Goal: Book appointment/travel/reservation

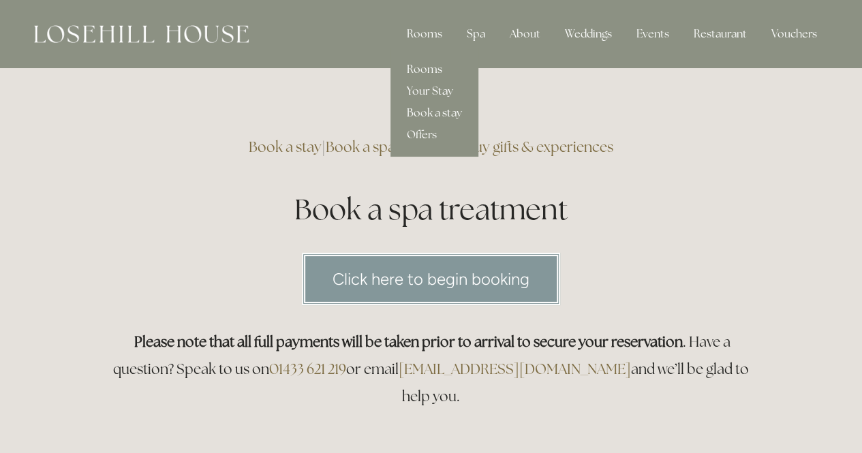
click at [431, 89] on link "Your Stay" at bounding box center [435, 91] width 88 height 22
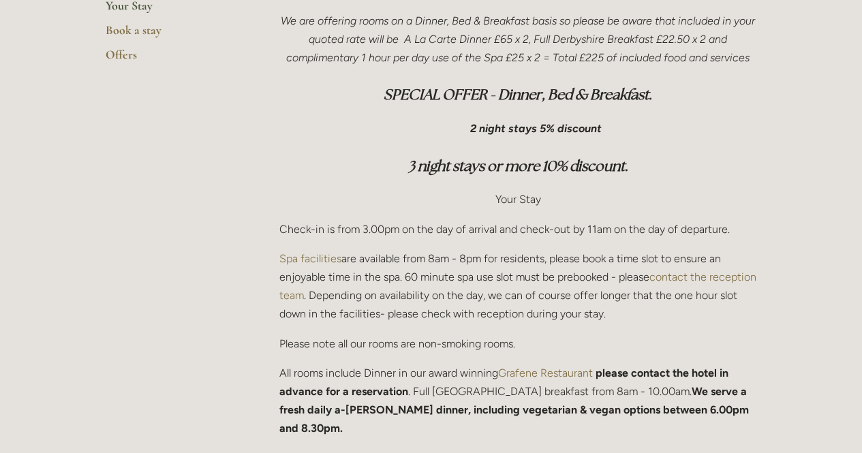
scroll to position [409, 0]
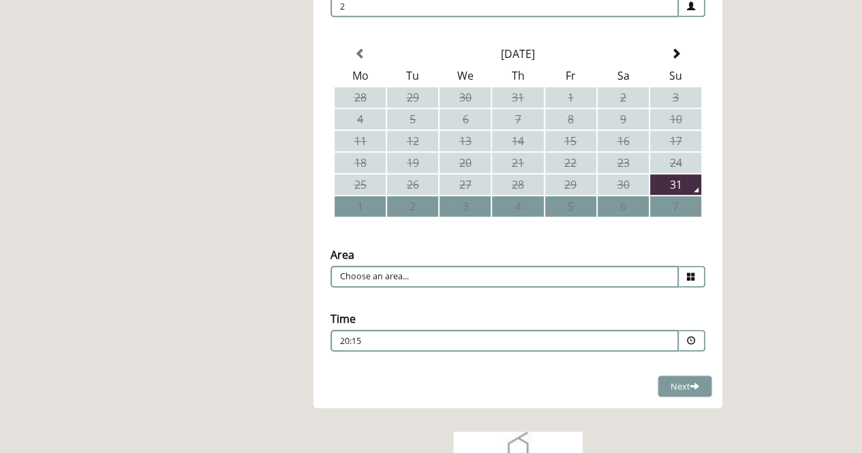
scroll to position [341, 0]
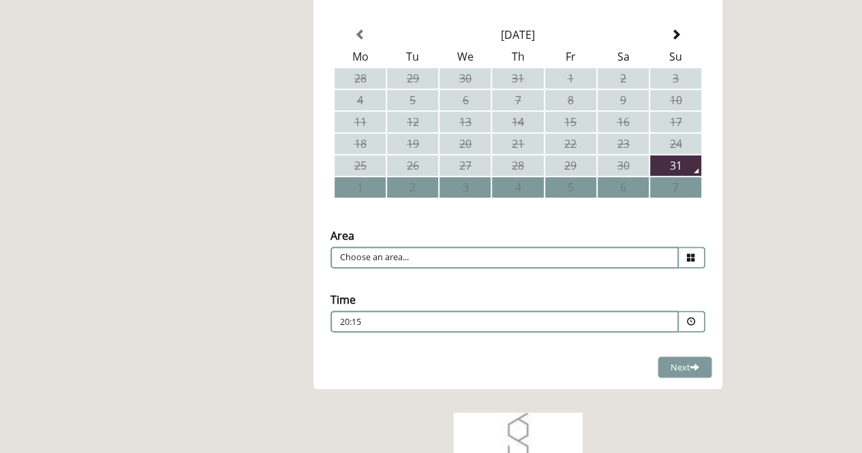
click at [612, 183] on td "6" at bounding box center [623, 187] width 51 height 20
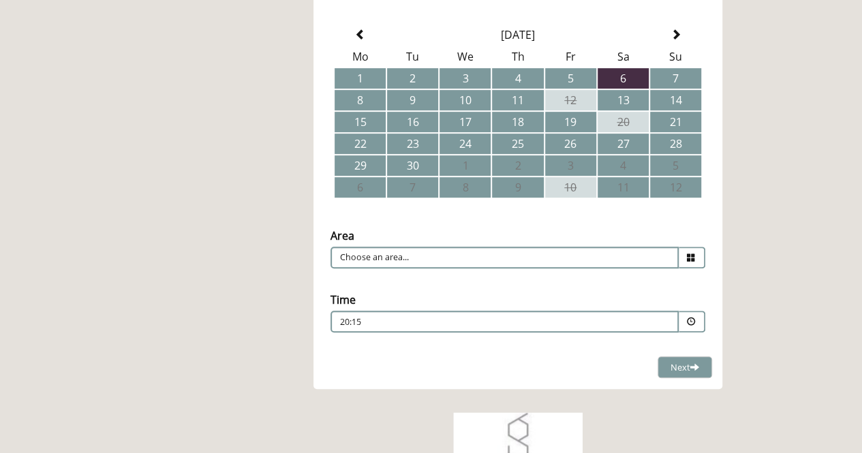
click at [691, 254] on icon at bounding box center [691, 258] width 9 height 9
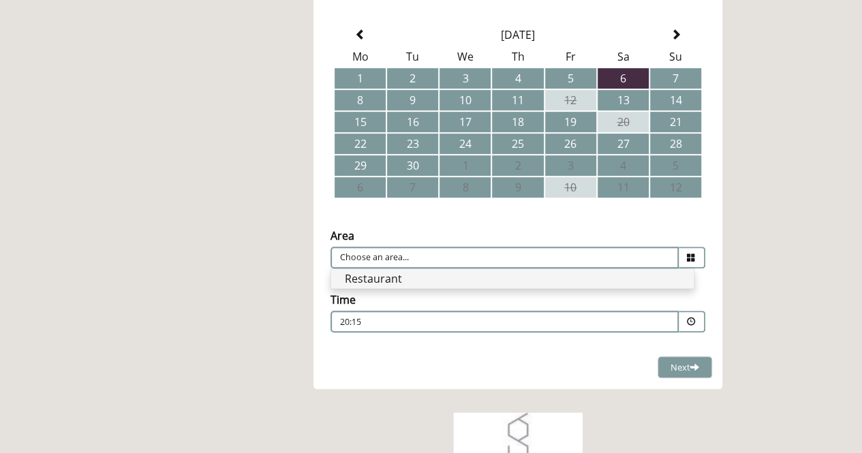
click at [627, 280] on li "Restaurant" at bounding box center [512, 278] width 363 height 19
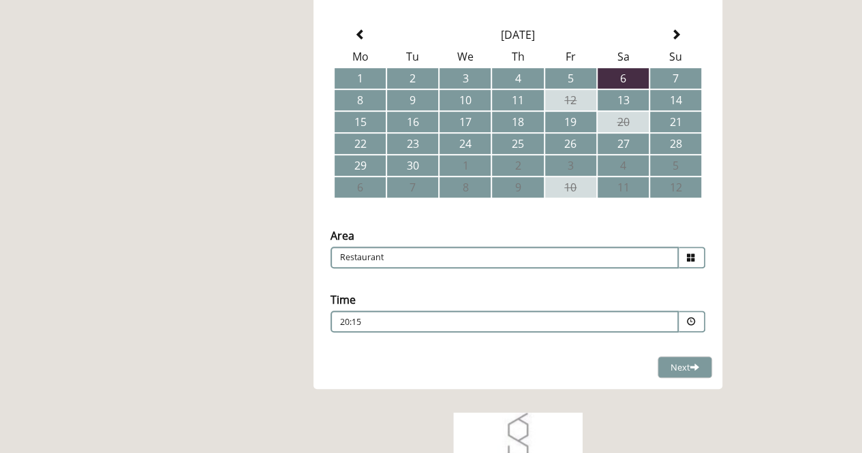
click at [691, 321] on span at bounding box center [691, 322] width 9 height 9
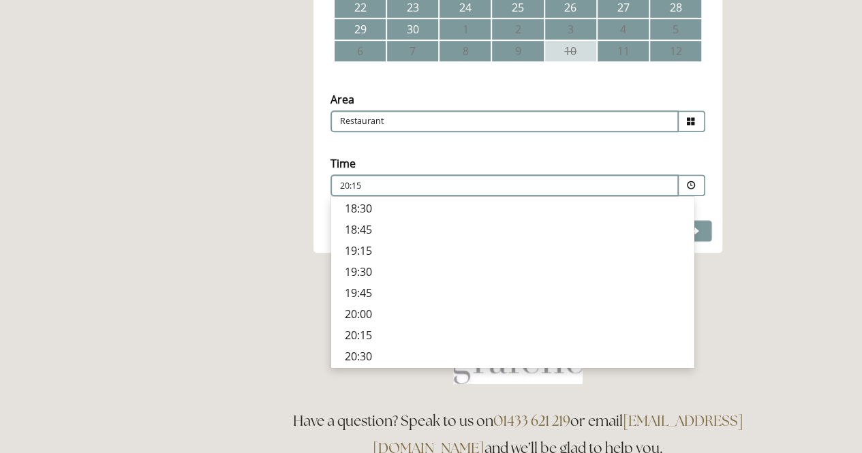
scroll to position [545, 0]
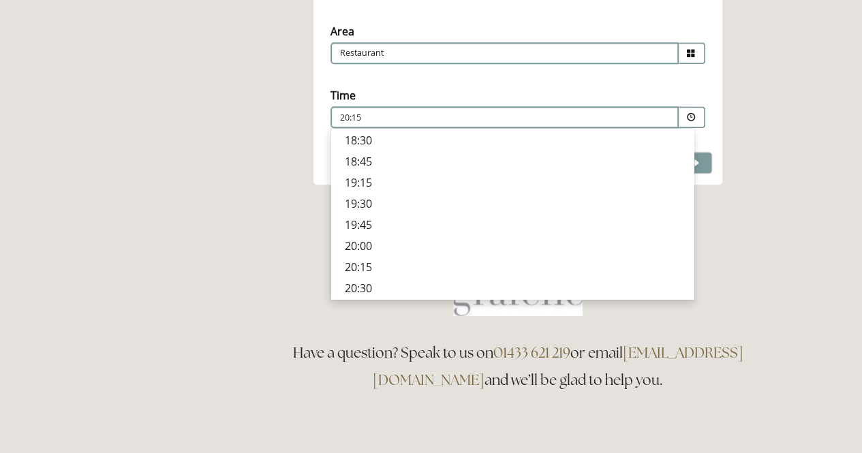
click at [373, 201] on p "19:30" at bounding box center [512, 203] width 335 height 15
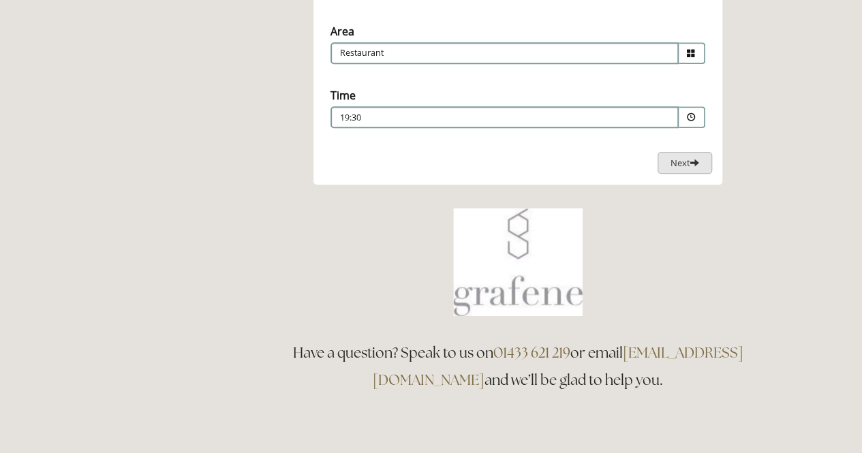
click at [671, 162] on span "Next" at bounding box center [685, 163] width 29 height 12
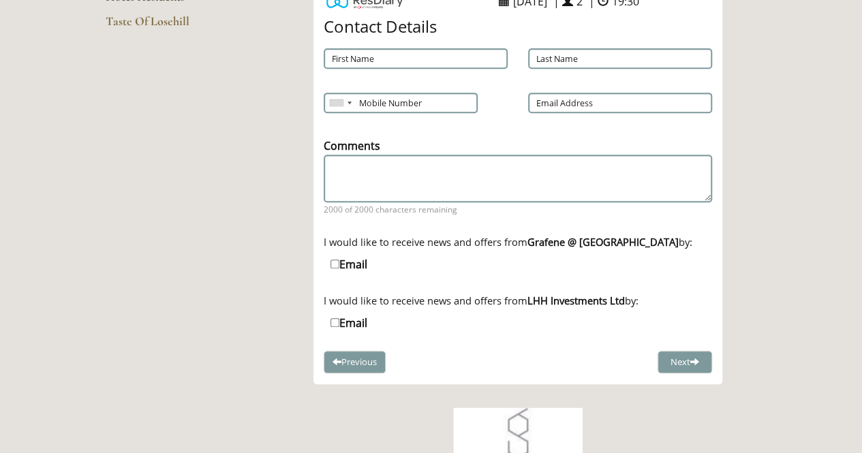
scroll to position [131, 0]
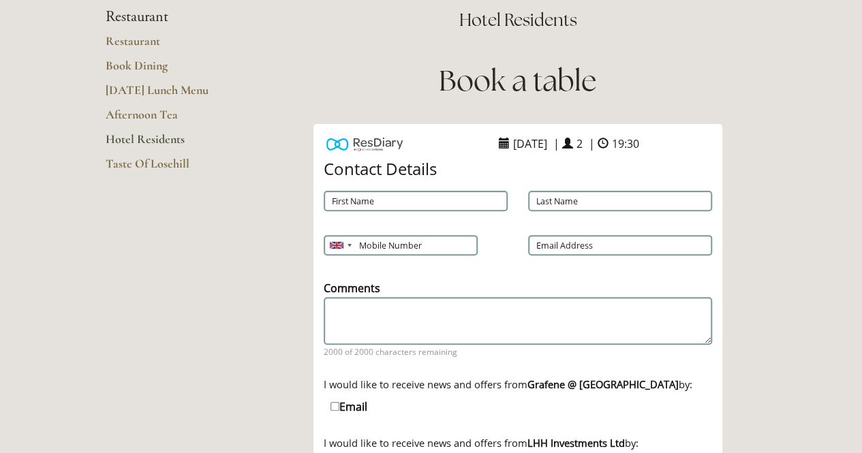
click at [573, 142] on span at bounding box center [567, 143] width 11 height 11
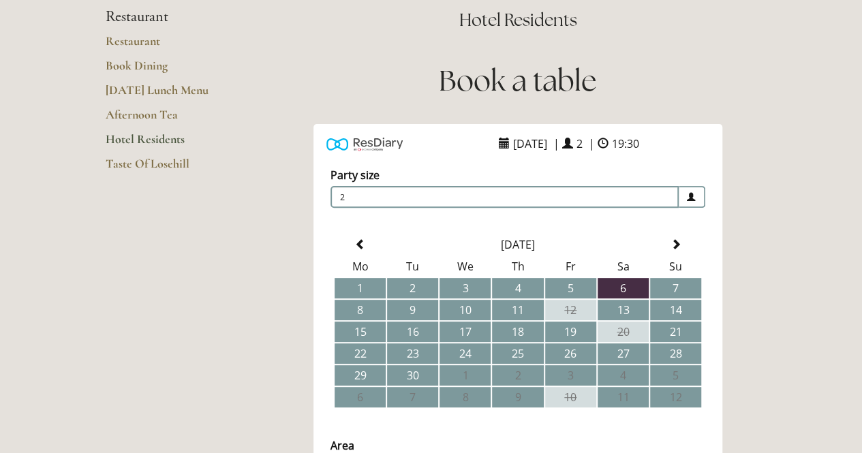
click at [687, 194] on span at bounding box center [691, 197] width 9 height 9
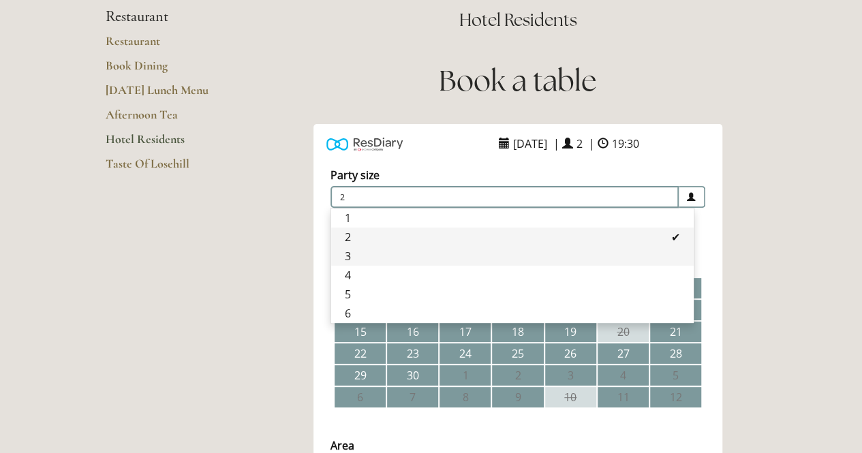
click at [456, 260] on li "3" at bounding box center [512, 256] width 363 height 19
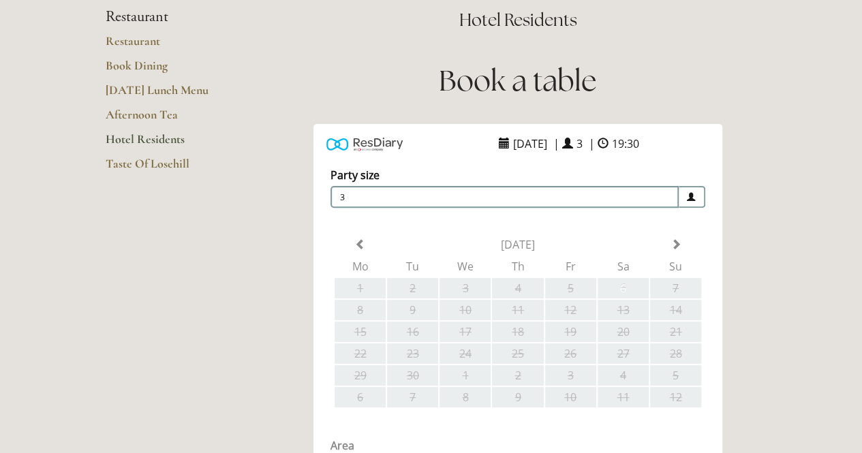
type input "Restaurant"
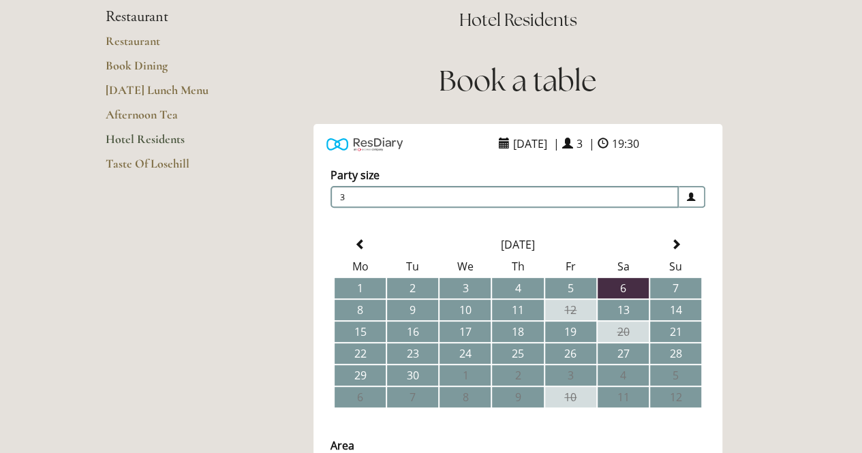
click at [297, 272] on div "ResDiary Widget 6 September 2025 | 3 | 19:30 Choose a Venue" at bounding box center [519, 362] width 478 height 476
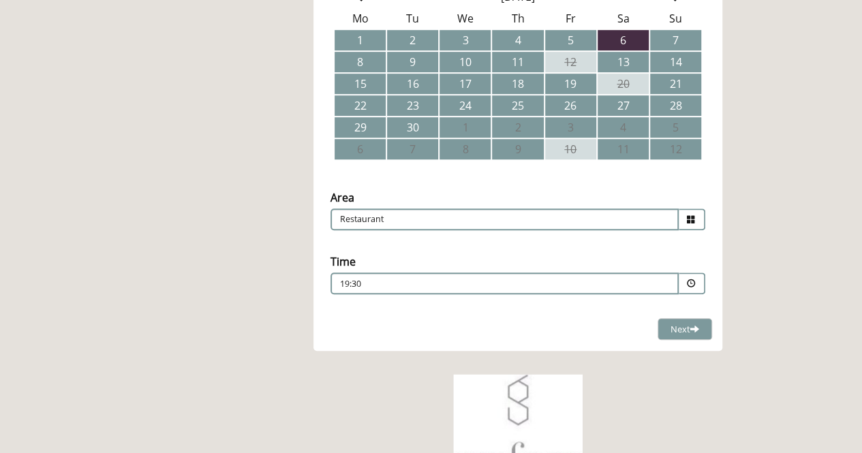
scroll to position [404, 0]
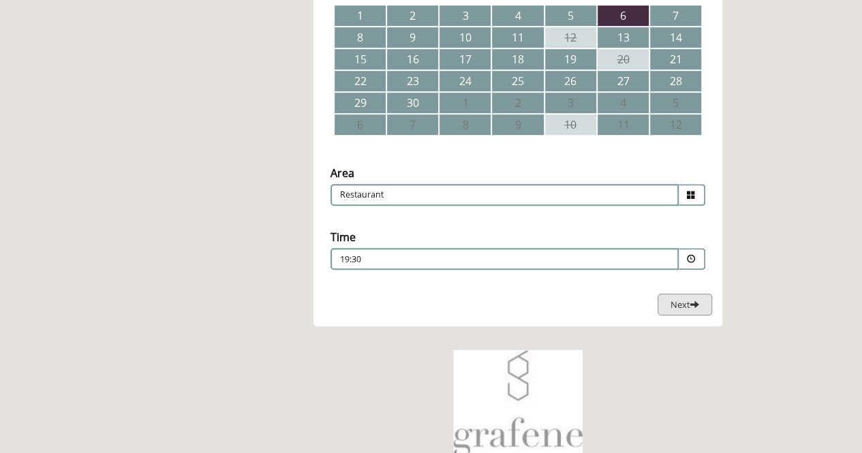
click at [671, 303] on span "Next" at bounding box center [685, 305] width 29 height 12
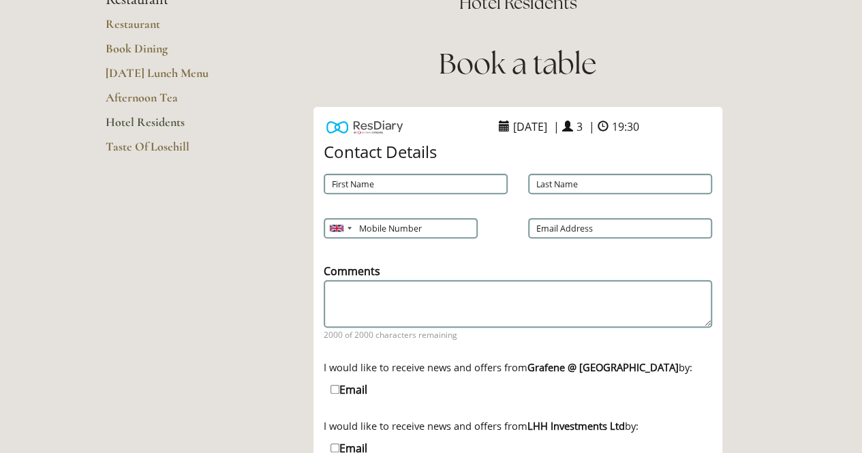
scroll to position [126, 0]
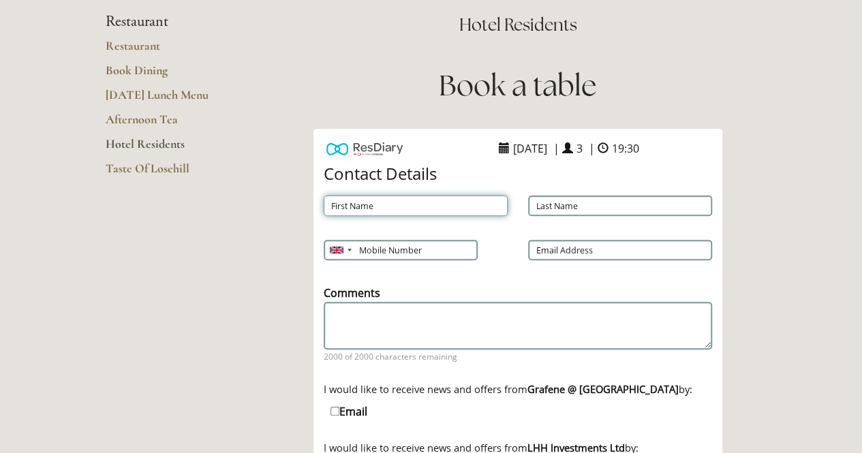
click at [384, 202] on input "First Name" at bounding box center [416, 206] width 184 height 20
type input "Sally"
type input "Adam"
type input "07866601276"
type input "sallyadam.1@gmail.com"
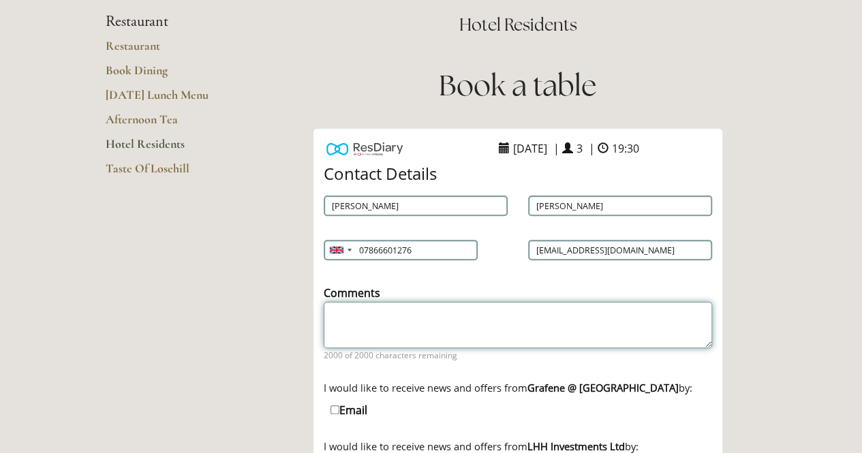
click at [393, 312] on textarea "Comments" at bounding box center [518, 325] width 389 height 46
drag, startPoint x: 421, startPoint y: 311, endPoint x: 431, endPoint y: 306, distance: 10.7
click at [422, 310] on textarea "This is for the 3-person booking" at bounding box center [518, 325] width 389 height 46
click at [552, 316] on textarea "This is for the 3-person family suite booking" at bounding box center [518, 325] width 389 height 46
paste textarea "202507171442872"
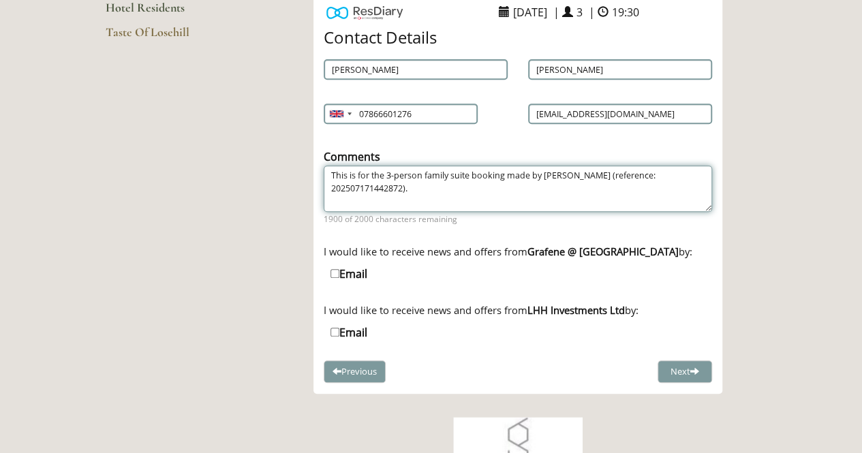
scroll to position [331, 0]
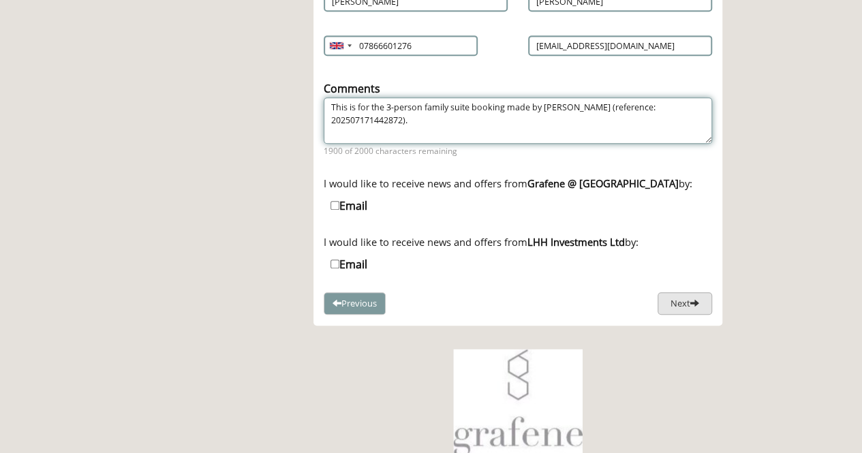
type textarea "This is for the 3-person family suite booking made by Claire Townsend (referenc…"
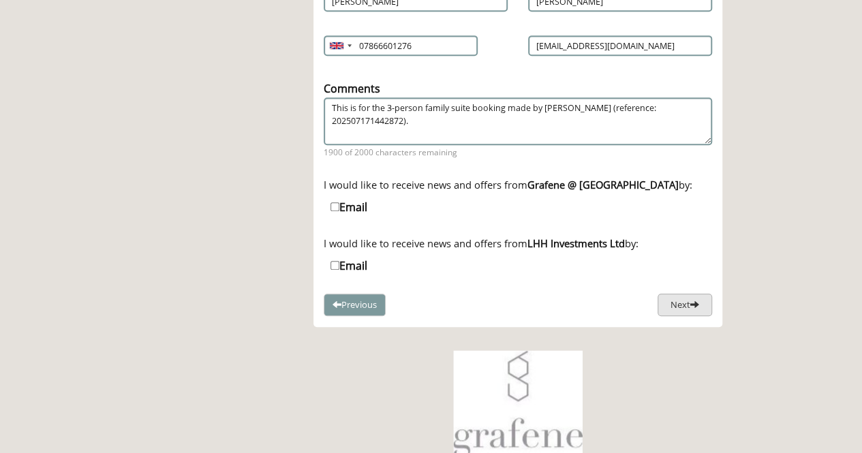
click at [685, 303] on button "Next" at bounding box center [685, 305] width 55 height 22
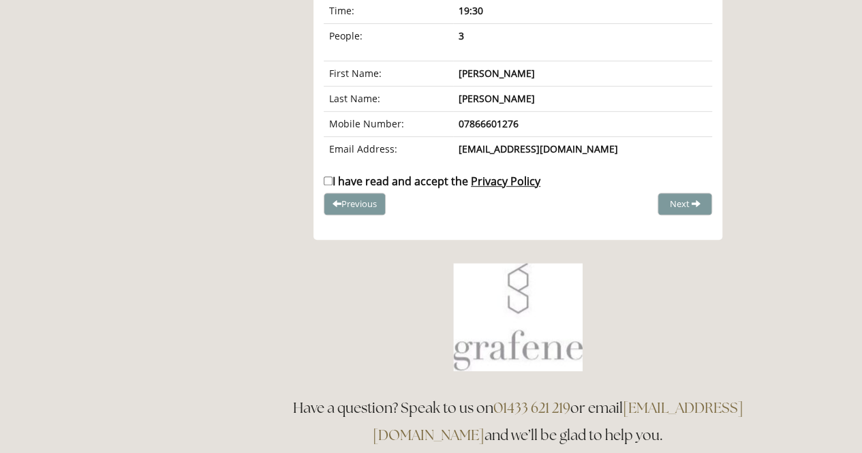
scroll to position [254, 0]
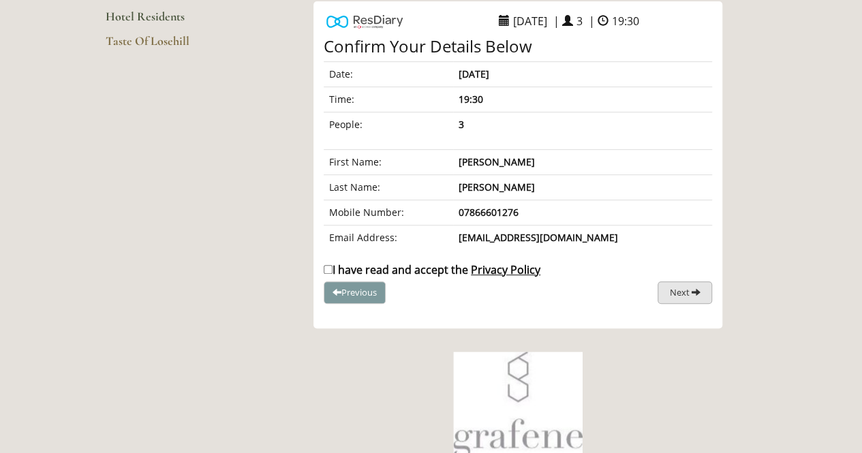
click at [677, 290] on span "Next" at bounding box center [680, 292] width 20 height 12
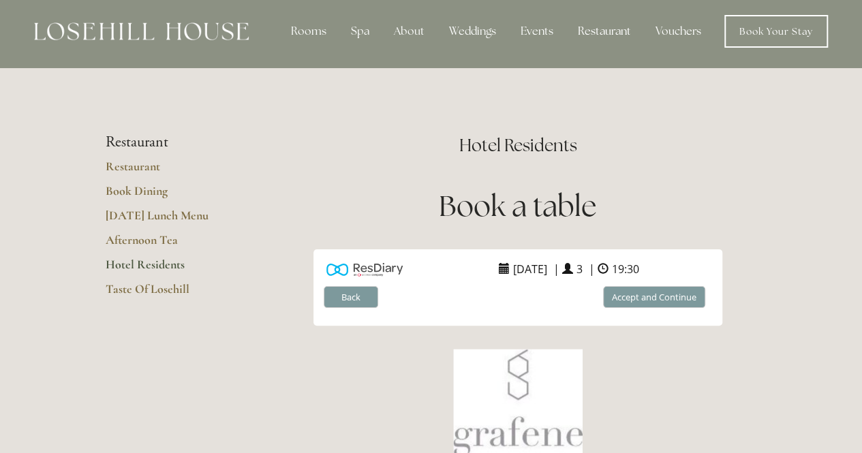
scroll to position [0, 0]
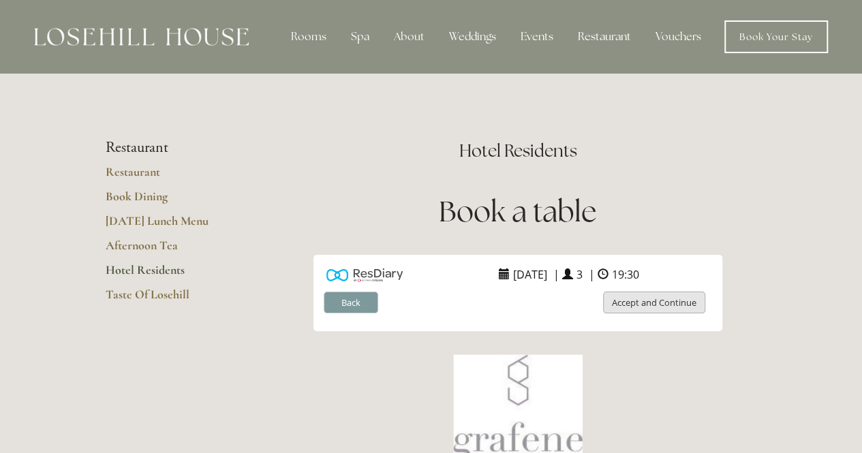
click at [645, 300] on button "Accept and Continue" at bounding box center [654, 303] width 102 height 22
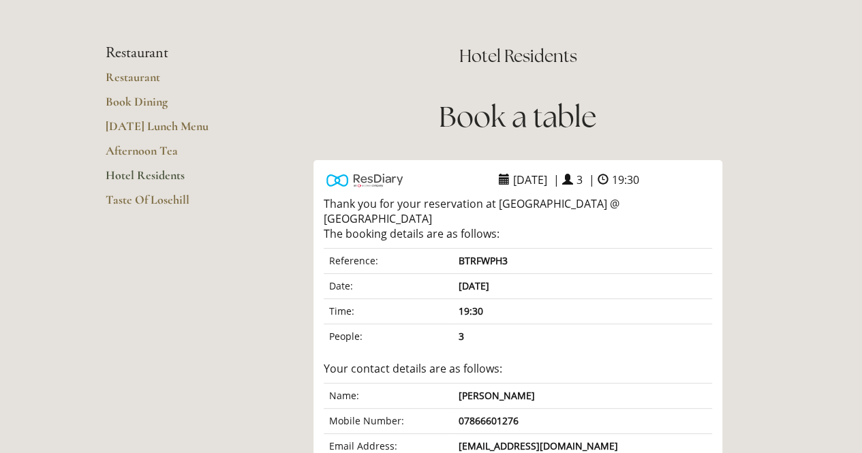
scroll to position [136, 0]
